Goal: Find specific page/section: Find specific page/section

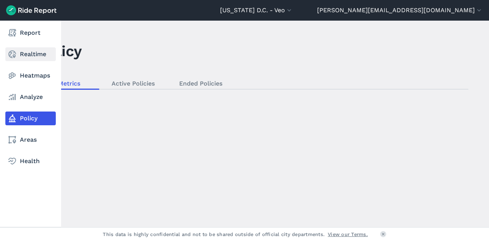
click at [24, 51] on link "Realtime" at bounding box center [30, 54] width 50 height 14
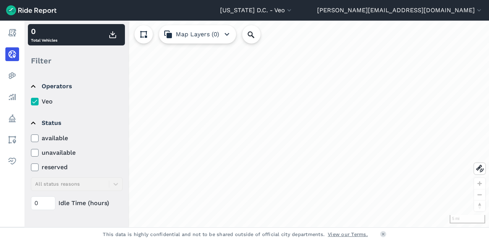
click at [35, 141] on icon at bounding box center [34, 138] width 7 height 8
click at [31, 139] on input "available" at bounding box center [31, 136] width 0 height 5
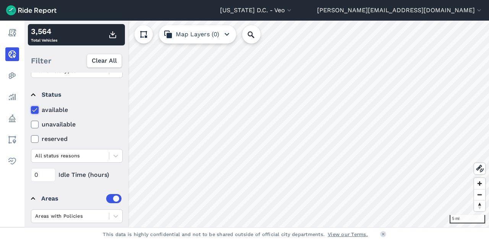
scroll to position [111, 0]
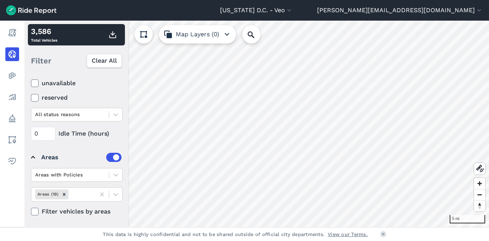
click at [37, 208] on icon at bounding box center [34, 212] width 7 height 8
click at [31, 207] on input "Filter vehicles by areas" at bounding box center [31, 209] width 0 height 5
click at [37, 210] on icon at bounding box center [34, 212] width 7 height 8
click at [31, 210] on input "Filter vehicles by areas" at bounding box center [31, 209] width 0 height 5
click at [37, 210] on icon at bounding box center [34, 212] width 7 height 8
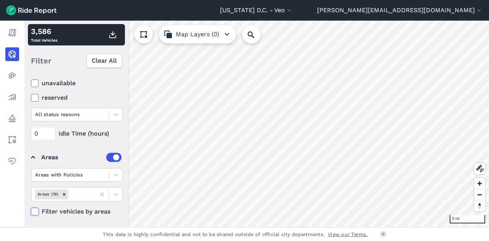
click at [31, 210] on input "Filter vehicles by areas" at bounding box center [31, 209] width 0 height 5
click at [34, 210] on icon at bounding box center [34, 212] width 7 height 8
click at [31, 210] on input "Filter vehicles by areas" at bounding box center [31, 209] width 0 height 5
click at [34, 210] on icon at bounding box center [34, 212] width 7 height 8
click at [31, 210] on input "Filter vehicles by areas" at bounding box center [31, 209] width 0 height 5
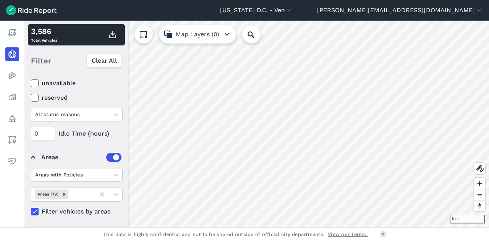
click at [34, 211] on icon at bounding box center [34, 212] width 7 height 8
click at [31, 211] on input "Filter vehicles by areas" at bounding box center [31, 209] width 0 height 5
click at [34, 211] on icon at bounding box center [34, 212] width 7 height 8
click at [31, 211] on input "Filter vehicles by areas" at bounding box center [31, 209] width 0 height 5
click at [34, 211] on icon at bounding box center [34, 212] width 7 height 8
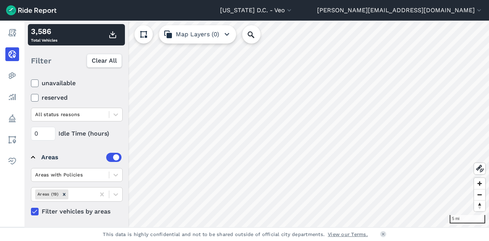
click at [31, 211] on input "Filter vehicles by areas" at bounding box center [31, 209] width 0 height 5
click at [34, 210] on icon at bounding box center [34, 212] width 7 height 8
click at [31, 210] on input "Filter vehicles by areas" at bounding box center [31, 209] width 0 height 5
click at [34, 210] on icon at bounding box center [34, 212] width 7 height 8
click at [31, 210] on input "Filter vehicles by areas" at bounding box center [31, 209] width 0 height 5
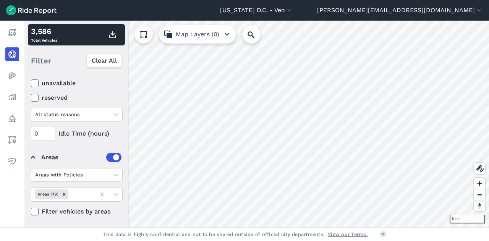
click at [34, 210] on icon at bounding box center [34, 212] width 7 height 8
click at [31, 210] on input "Filter vehicles by areas" at bounding box center [31, 209] width 0 height 5
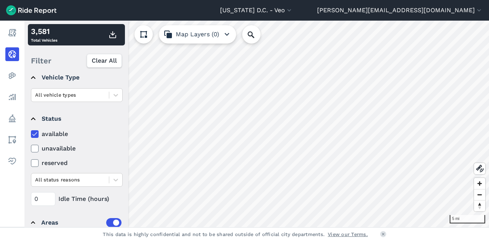
scroll to position [36, 0]
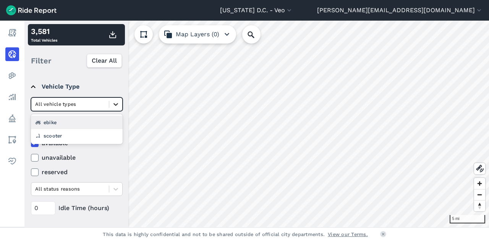
click at [117, 103] on icon at bounding box center [116, 104] width 8 height 8
click at [100, 119] on div "ebike" at bounding box center [77, 122] width 92 height 13
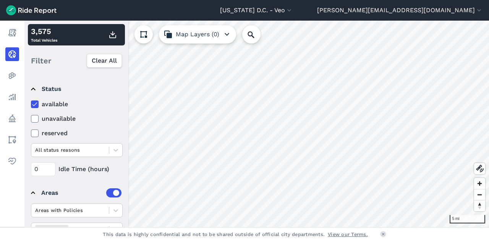
scroll to position [76, 0]
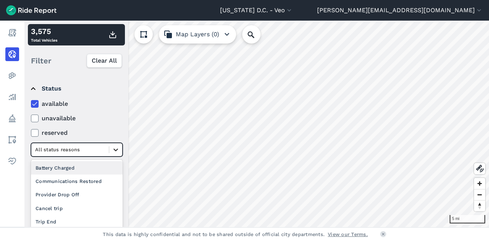
click at [118, 149] on icon at bounding box center [116, 150] width 8 height 8
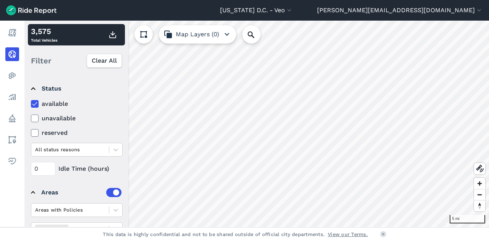
click at [113, 125] on div "available unavailable reserved All status reasons" at bounding box center [77, 127] width 92 height 57
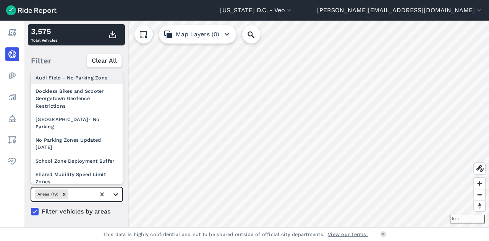
click at [115, 193] on icon at bounding box center [116, 195] width 8 height 8
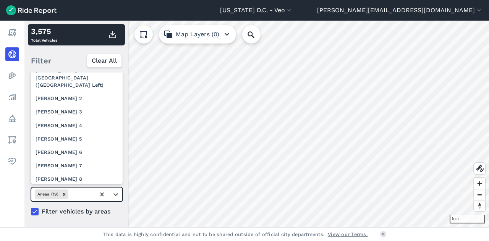
scroll to position [151, 0]
click at [69, 105] on div "[PERSON_NAME] 2" at bounding box center [77, 98] width 92 height 13
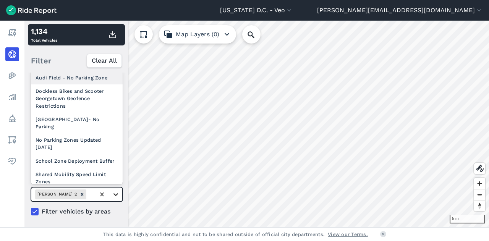
click at [117, 192] on icon at bounding box center [116, 195] width 8 height 8
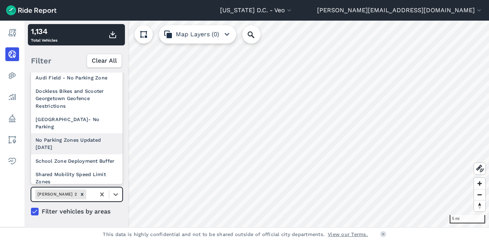
scroll to position [130, 0]
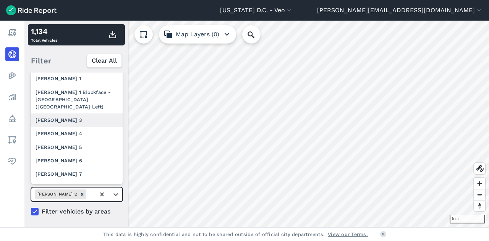
click at [68, 124] on div "[PERSON_NAME] 3" at bounding box center [77, 119] width 92 height 13
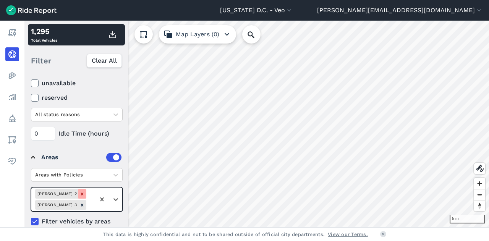
click at [79, 192] on icon "Remove Ward 2" at bounding box center [81, 193] width 5 height 5
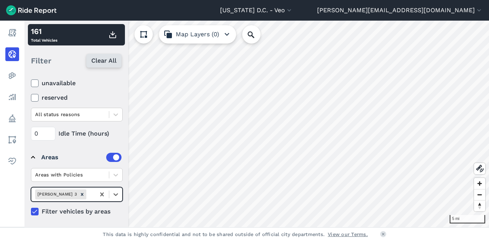
click at [104, 191] on icon at bounding box center [102, 195] width 8 height 8
click at [97, 61] on span "Clear All" at bounding box center [103, 60] width 25 height 9
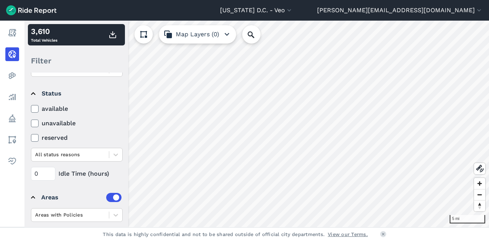
scroll to position [70, 0]
click at [34, 110] on use at bounding box center [34, 109] width 5 height 4
click at [31, 110] on input "available" at bounding box center [31, 107] width 0 height 5
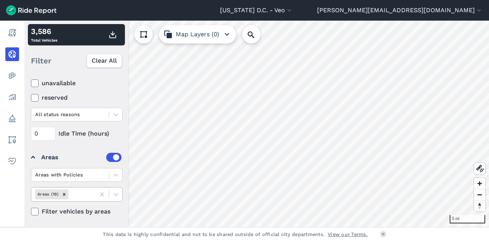
click at [32, 213] on icon at bounding box center [34, 212] width 7 height 8
click at [31, 212] on input "Filter vehicles by areas" at bounding box center [31, 209] width 0 height 5
click at [32, 212] on icon at bounding box center [34, 212] width 7 height 8
click at [31, 212] on input "Filter vehicles by areas" at bounding box center [31, 209] width 0 height 5
click at [36, 211] on icon at bounding box center [34, 212] width 7 height 8
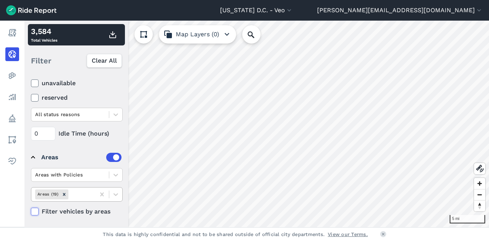
click at [31, 211] on input "Filter vehicles by areas" at bounding box center [31, 209] width 0 height 5
click at [36, 211] on icon at bounding box center [34, 212] width 7 height 8
click at [31, 211] on input "Filter vehicles by areas" at bounding box center [31, 209] width 0 height 5
click at [36, 211] on icon at bounding box center [34, 212] width 7 height 8
click at [31, 211] on input "Filter vehicles by areas" at bounding box center [31, 209] width 0 height 5
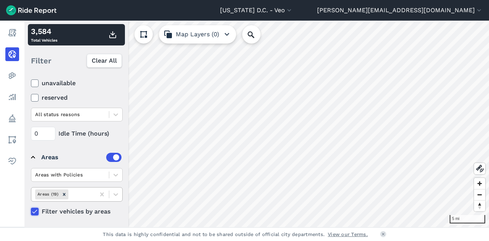
click at [36, 211] on icon at bounding box center [34, 212] width 7 height 8
click at [31, 211] on input "Filter vehicles by areas" at bounding box center [31, 209] width 0 height 5
click at [36, 211] on icon at bounding box center [34, 212] width 7 height 8
click at [31, 211] on input "Filter vehicles by areas" at bounding box center [31, 209] width 0 height 5
click at [36, 211] on icon at bounding box center [34, 212] width 7 height 8
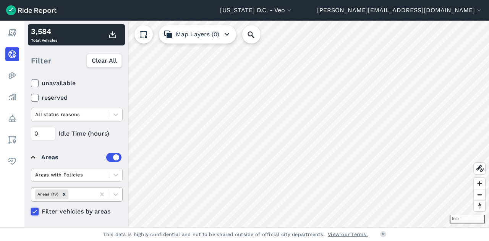
click at [31, 211] on input "Filter vehicles by areas" at bounding box center [31, 209] width 0 height 5
click at [36, 211] on icon at bounding box center [34, 212] width 7 height 8
click at [31, 211] on input "Filter vehicles by areas" at bounding box center [31, 209] width 0 height 5
click at [36, 211] on icon at bounding box center [34, 212] width 7 height 8
click at [31, 211] on input "Filter vehicles by areas" at bounding box center [31, 209] width 0 height 5
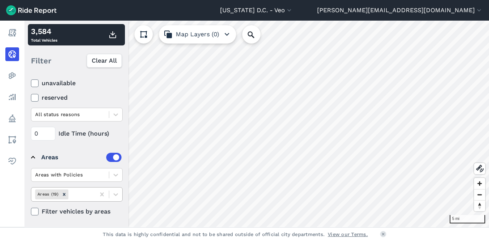
click at [36, 211] on icon at bounding box center [34, 212] width 7 height 8
click at [31, 211] on input "Filter vehicles by areas" at bounding box center [31, 209] width 0 height 5
click at [33, 212] on icon at bounding box center [34, 212] width 7 height 8
click at [31, 212] on input "Filter vehicles by areas" at bounding box center [31, 209] width 0 height 5
click at [33, 212] on details "Areas Areas with Policies Areas (19) Filter vehicles by areas" at bounding box center [76, 182] width 97 height 76
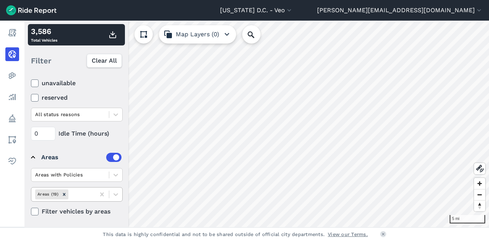
click at [36, 210] on use at bounding box center [34, 212] width 5 height 4
click at [31, 210] on input "Filter vehicles by areas" at bounding box center [31, 209] width 0 height 5
click at [36, 210] on use at bounding box center [34, 212] width 5 height 4
click at [31, 210] on input "Filter vehicles by areas" at bounding box center [31, 209] width 0 height 5
click at [36, 210] on use at bounding box center [34, 212] width 5 height 4
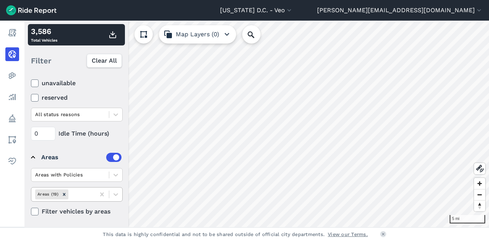
click at [31, 210] on input "Filter vehicles by areas" at bounding box center [31, 209] width 0 height 5
click at [36, 210] on use at bounding box center [34, 212] width 5 height 4
click at [31, 210] on input "Filter vehicles by areas" at bounding box center [31, 209] width 0 height 5
click at [36, 210] on use at bounding box center [34, 212] width 5 height 4
click at [31, 210] on input "Filter vehicles by areas" at bounding box center [31, 209] width 0 height 5
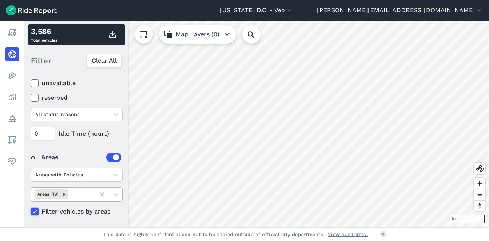
click at [36, 210] on use at bounding box center [34, 212] width 5 height 4
click at [31, 210] on input "Filter vehicles by areas" at bounding box center [31, 209] width 0 height 5
click at [36, 210] on use at bounding box center [34, 212] width 5 height 4
click at [31, 210] on input "Filter vehicles by areas" at bounding box center [31, 209] width 0 height 5
click at [36, 210] on use at bounding box center [34, 212] width 5 height 4
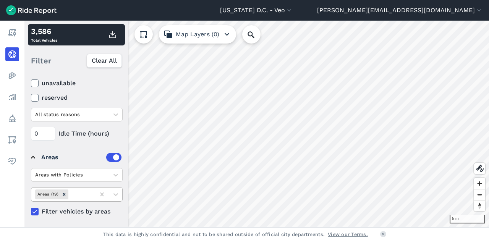
click at [31, 210] on input "Filter vehicles by areas" at bounding box center [31, 209] width 0 height 5
click at [114, 193] on icon at bounding box center [115, 194] width 5 height 3
click at [34, 213] on icon at bounding box center [34, 212] width 7 height 8
click at [31, 212] on input "Filter vehicles by areas" at bounding box center [31, 209] width 0 height 5
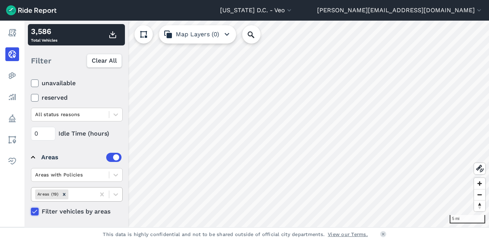
click at [34, 212] on icon at bounding box center [34, 212] width 7 height 8
click at [31, 212] on input "Filter vehicles by areas" at bounding box center [31, 209] width 0 height 5
click at [35, 209] on icon at bounding box center [34, 212] width 7 height 8
click at [31, 209] on input "Filter vehicles by areas" at bounding box center [31, 209] width 0 height 5
click at [35, 209] on icon at bounding box center [34, 212] width 7 height 8
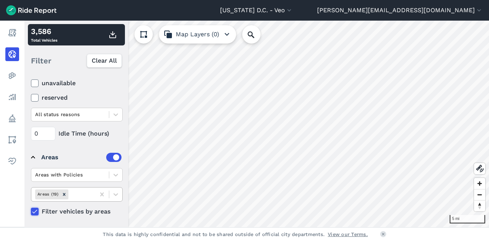
click at [31, 209] on input "Filter vehicles by areas" at bounding box center [31, 209] width 0 height 5
click at [36, 210] on use at bounding box center [34, 212] width 5 height 4
click at [31, 209] on input "Filter vehicles by areas" at bounding box center [31, 209] width 0 height 5
click at [34, 210] on icon at bounding box center [34, 212] width 7 height 8
click at [31, 210] on input "Filter vehicles by areas" at bounding box center [31, 209] width 0 height 5
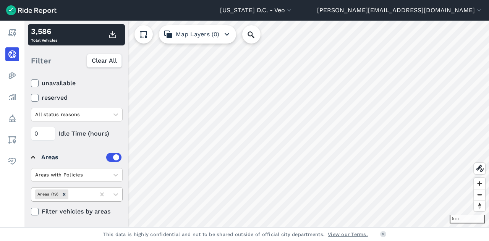
click at [39, 212] on label "Filter vehicles by areas" at bounding box center [77, 211] width 92 height 9
click at [31, 212] on input "Filter vehicles by areas" at bounding box center [31, 209] width 0 height 5
click at [35, 210] on icon at bounding box center [34, 212] width 7 height 8
click at [31, 210] on input "Filter vehicles by areas" at bounding box center [31, 209] width 0 height 5
click at [40, 212] on label "Filter vehicles by areas" at bounding box center [77, 211] width 92 height 9
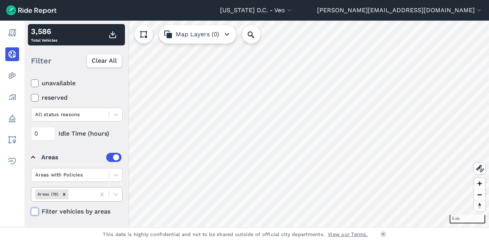
click at [31, 212] on input "Filter vehicles by areas" at bounding box center [31, 209] width 0 height 5
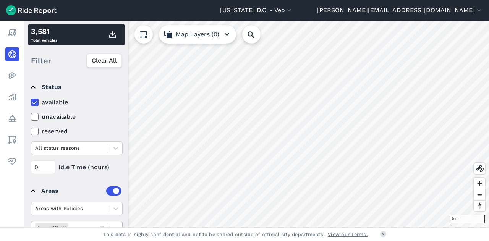
scroll to position [77, 0]
